Goal: Use online tool/utility: Utilize a website feature to perform a specific function

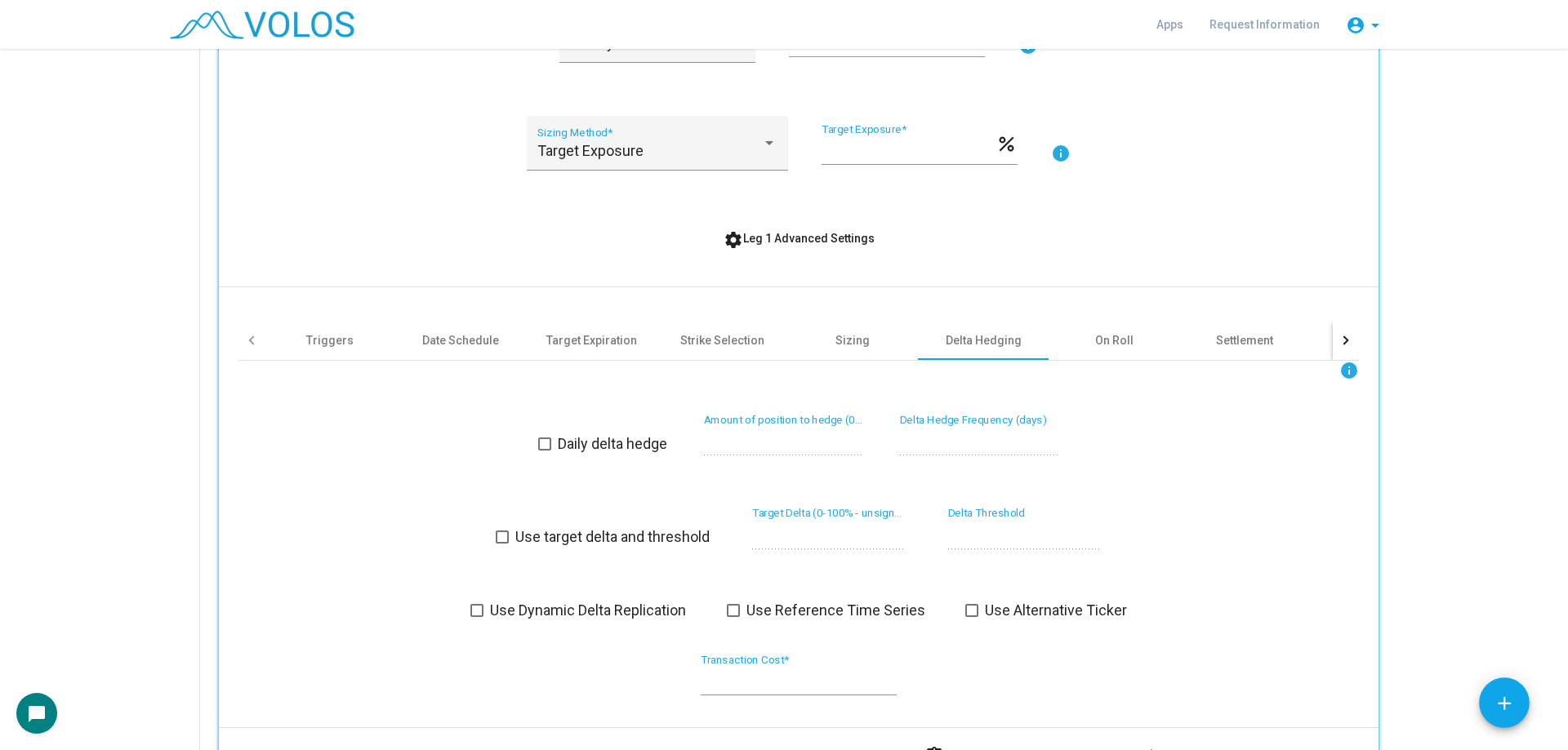
scroll to position [601, 0]
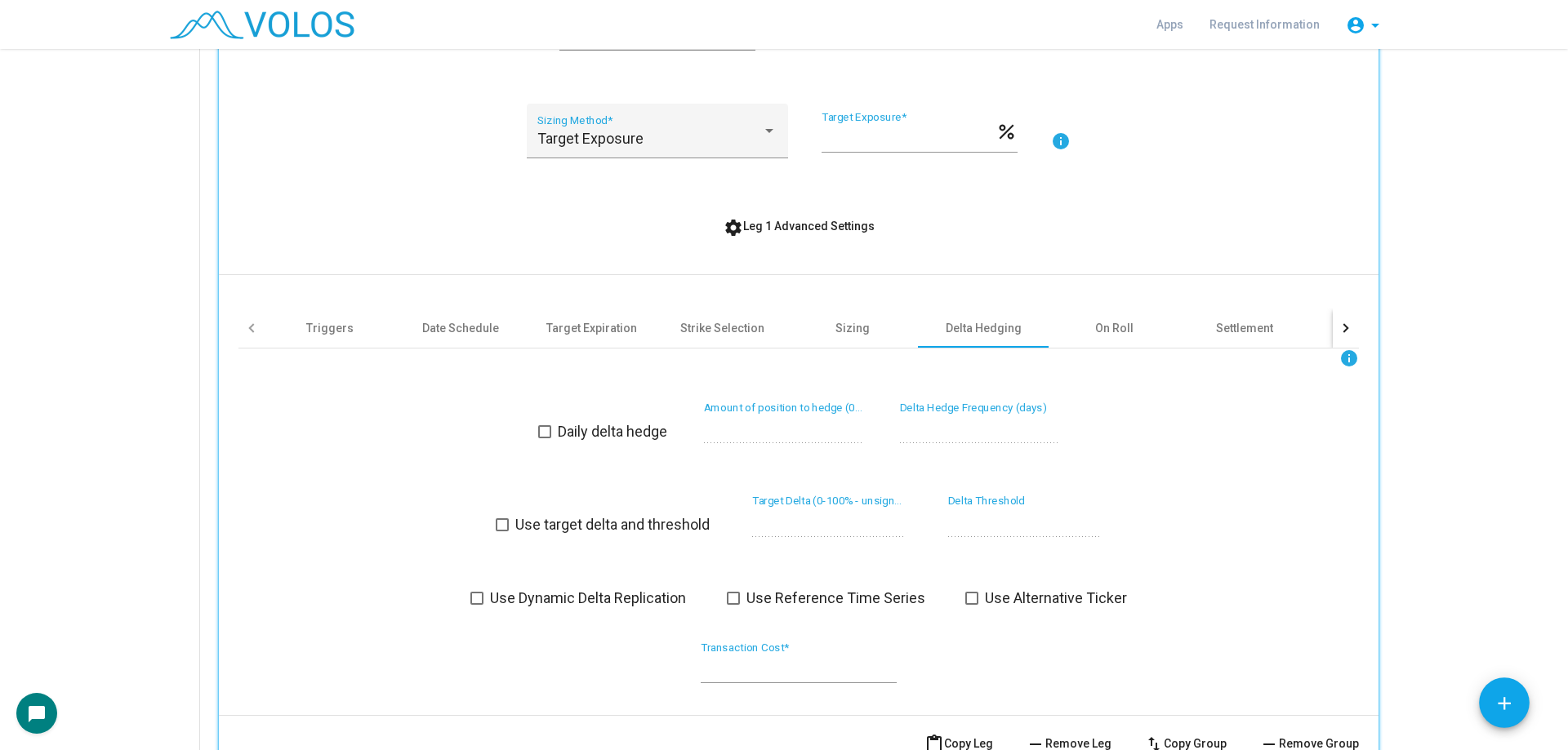
click at [787, 210] on div "SPX Identifier * Call Option Type * Long Position * A Group * info 1 Monthly Ro…" at bounding box center [799, 241] width 1121 height 922
click at [787, 226] on span "settings Leg 1 Advanced Settings" at bounding box center [798, 226] width 151 height 13
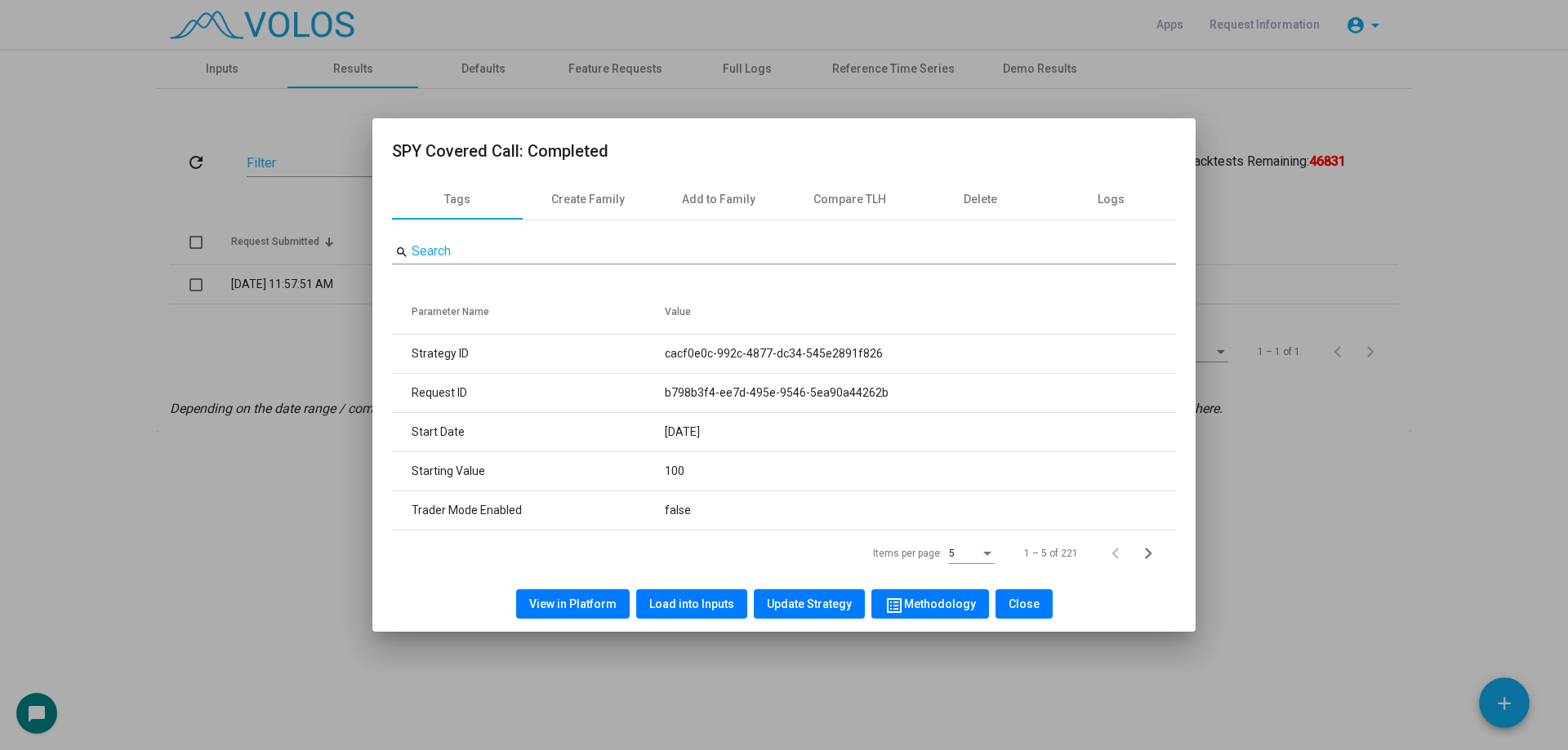
drag, startPoint x: 397, startPoint y: 151, endPoint x: 644, endPoint y: 154, distance: 247.0
click at [642, 154] on h2 "SPY Covered Call: Completed" at bounding box center [784, 151] width 784 height 26
click at [652, 154] on h2 "SPY Covered Call: Completed" at bounding box center [784, 151] width 784 height 26
drag, startPoint x: 600, startPoint y: 154, endPoint x: 400, endPoint y: 153, distance: 200.0
click at [400, 153] on h2 "SPY Covered Call: Completed" at bounding box center [784, 151] width 784 height 26
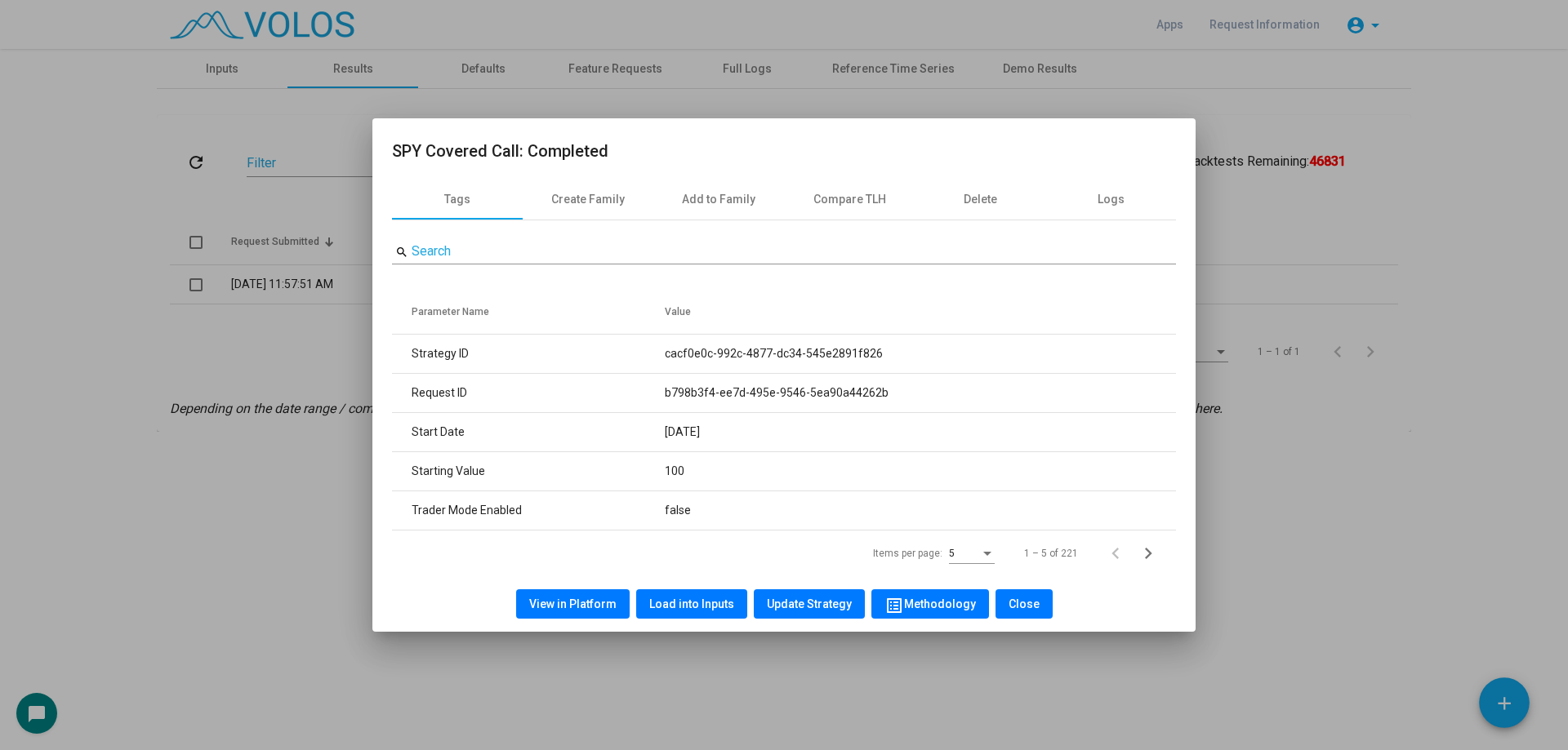
drag, startPoint x: 395, startPoint y: 153, endPoint x: 629, endPoint y: 153, distance: 234.0
click at [629, 153] on h2 "SPY Covered Call: Completed" at bounding box center [784, 151] width 784 height 26
click at [570, 152] on h2 "SPY Covered Call: Completed" at bounding box center [784, 151] width 784 height 26
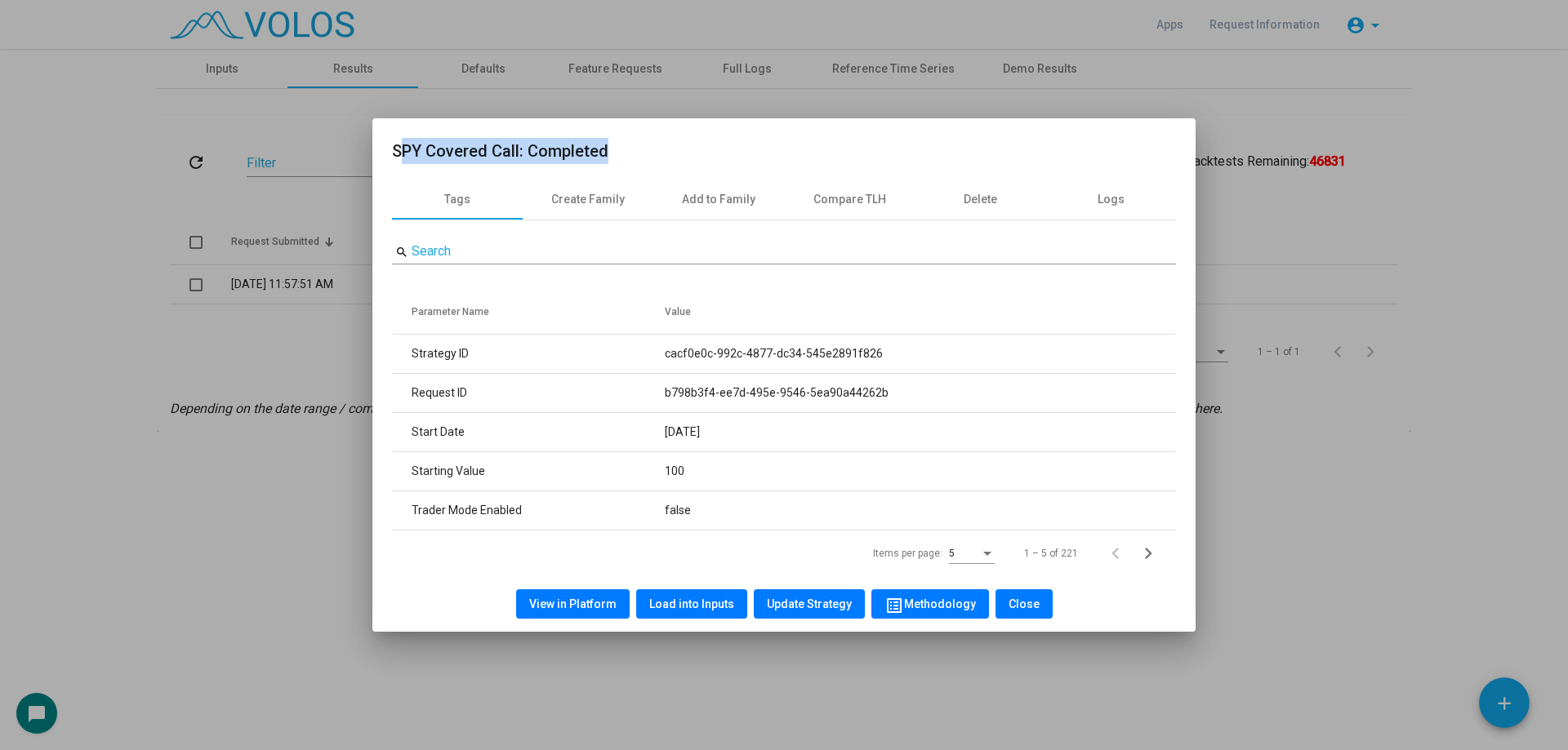
click at [570, 152] on h2 "SPY Covered Call: Completed" at bounding box center [784, 151] width 784 height 26
click at [427, 153] on h2 "SPY Covered Call: Completed" at bounding box center [784, 151] width 784 height 26
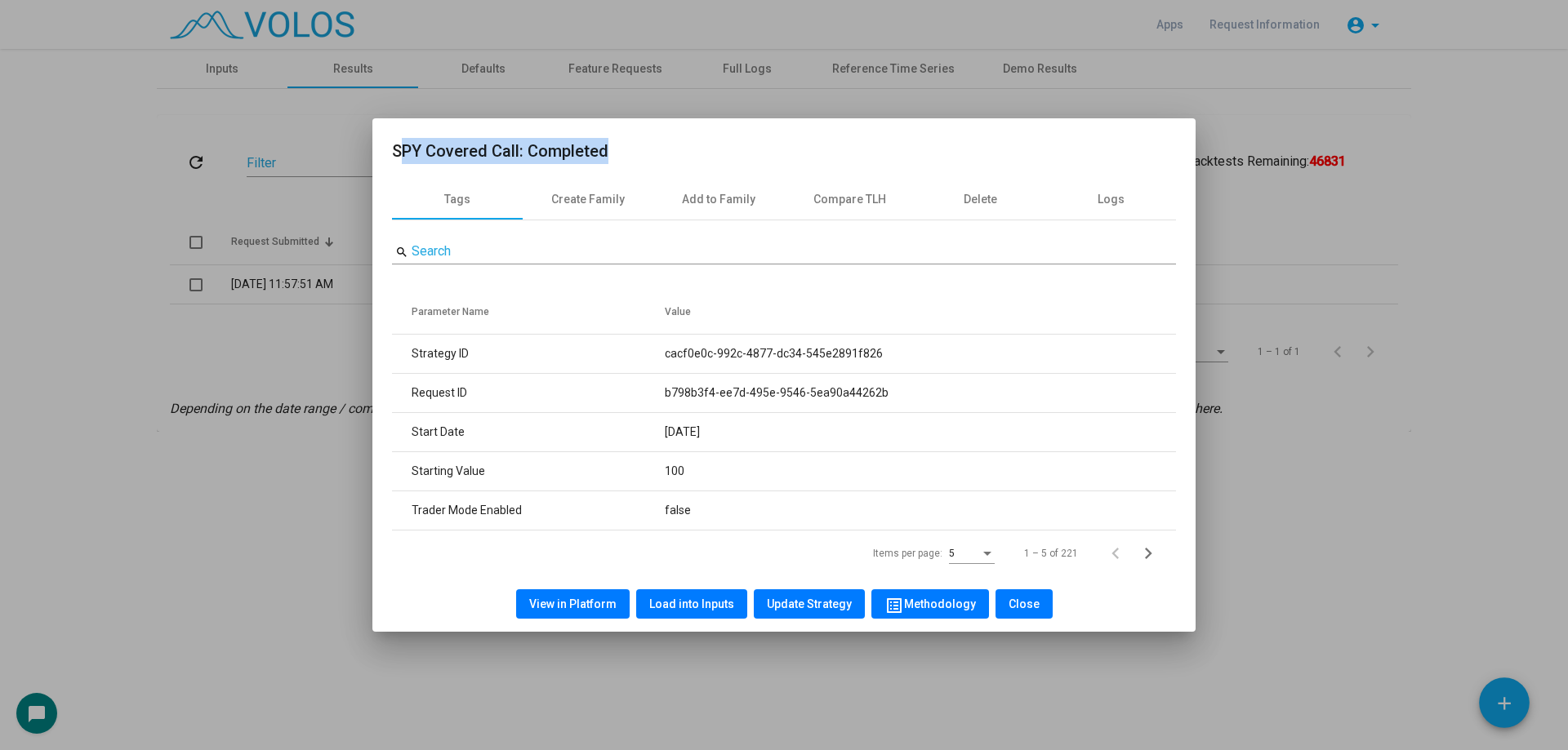
click at [427, 153] on h2 "SPY Covered Call: Completed" at bounding box center [784, 151] width 784 height 26
click at [410, 150] on h2 "SPY Covered Call: Completed" at bounding box center [784, 151] width 784 height 26
drag, startPoint x: 460, startPoint y: 148, endPoint x: 688, endPoint y: 150, distance: 228.0
click at [688, 150] on h2 "SPY Covered Call: Completed" at bounding box center [784, 151] width 784 height 26
